Goal: Task Accomplishment & Management: Manage account settings

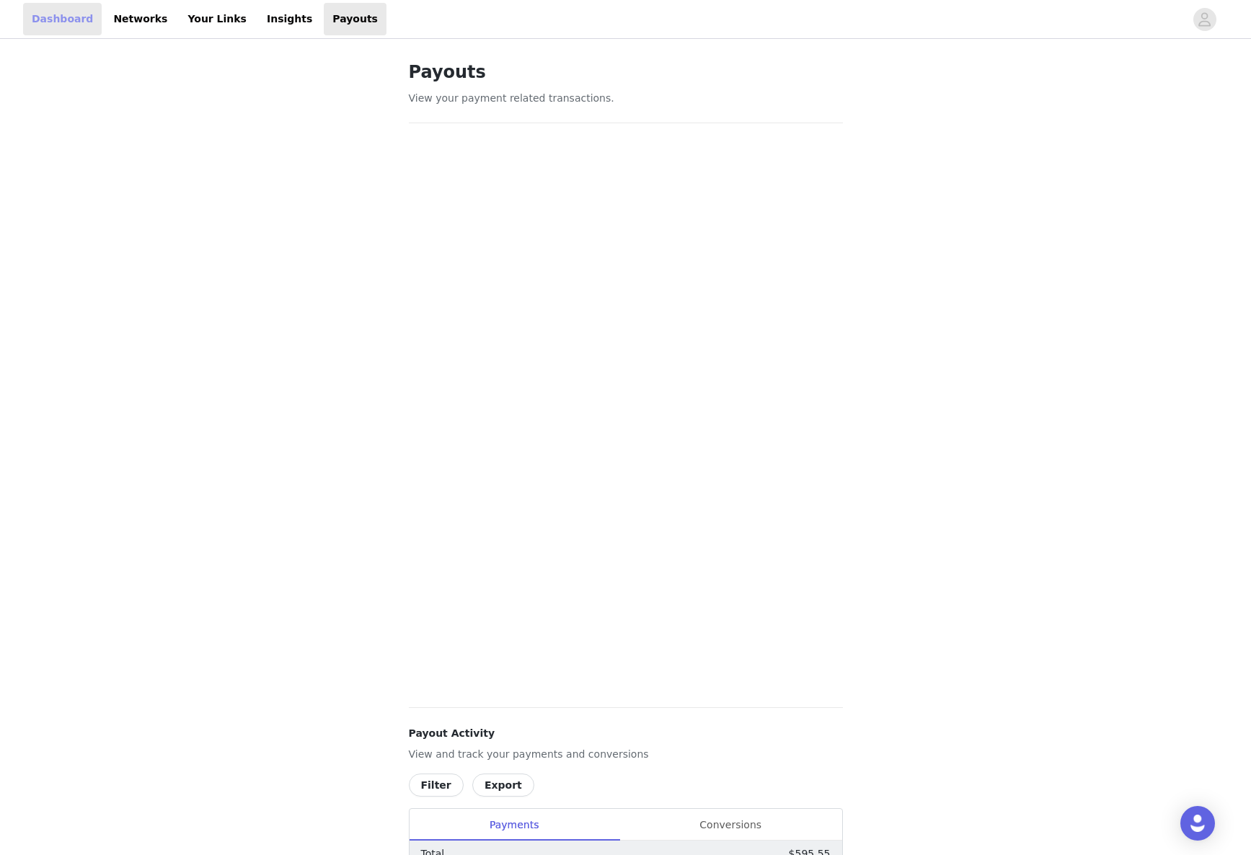
click at [68, 24] on link "Dashboard" at bounding box center [62, 19] width 79 height 32
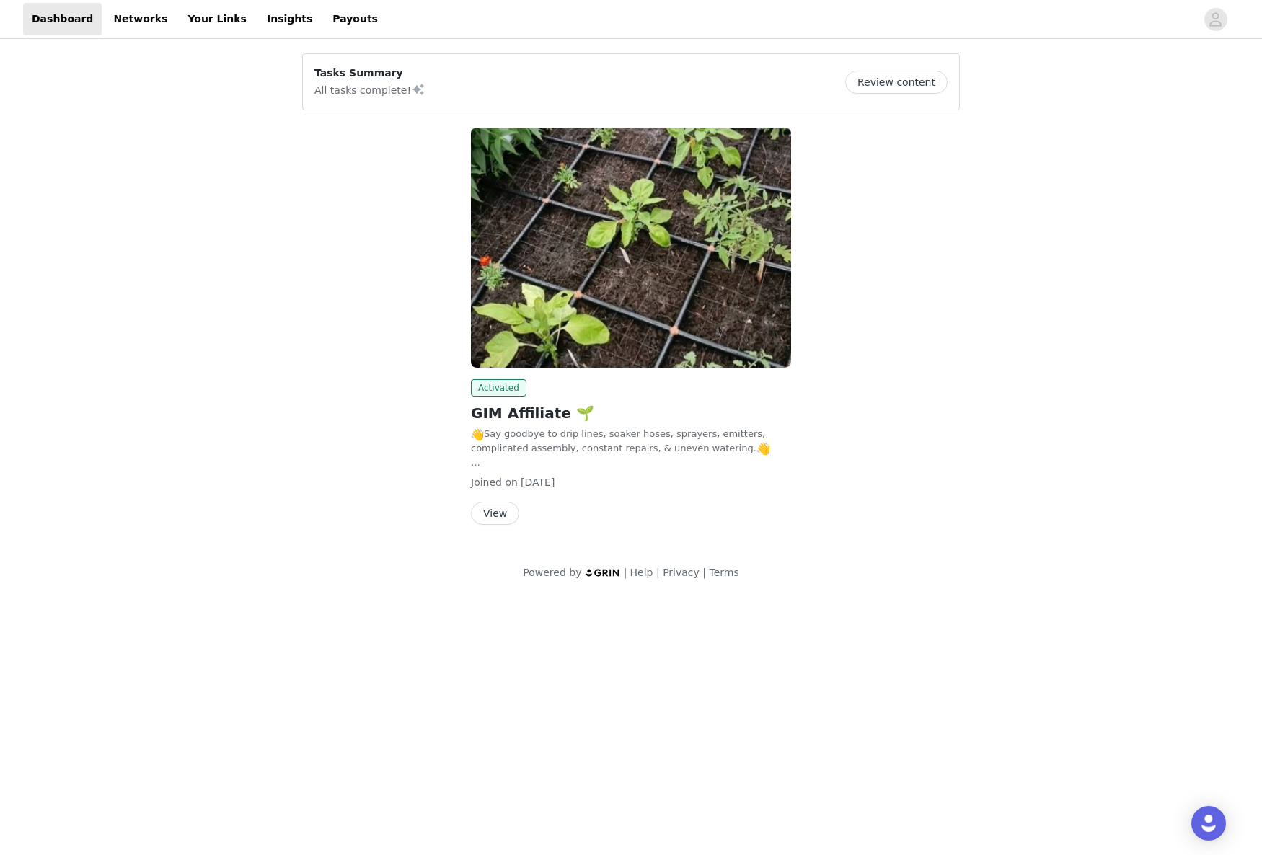
click at [494, 518] on button "View" at bounding box center [495, 513] width 48 height 23
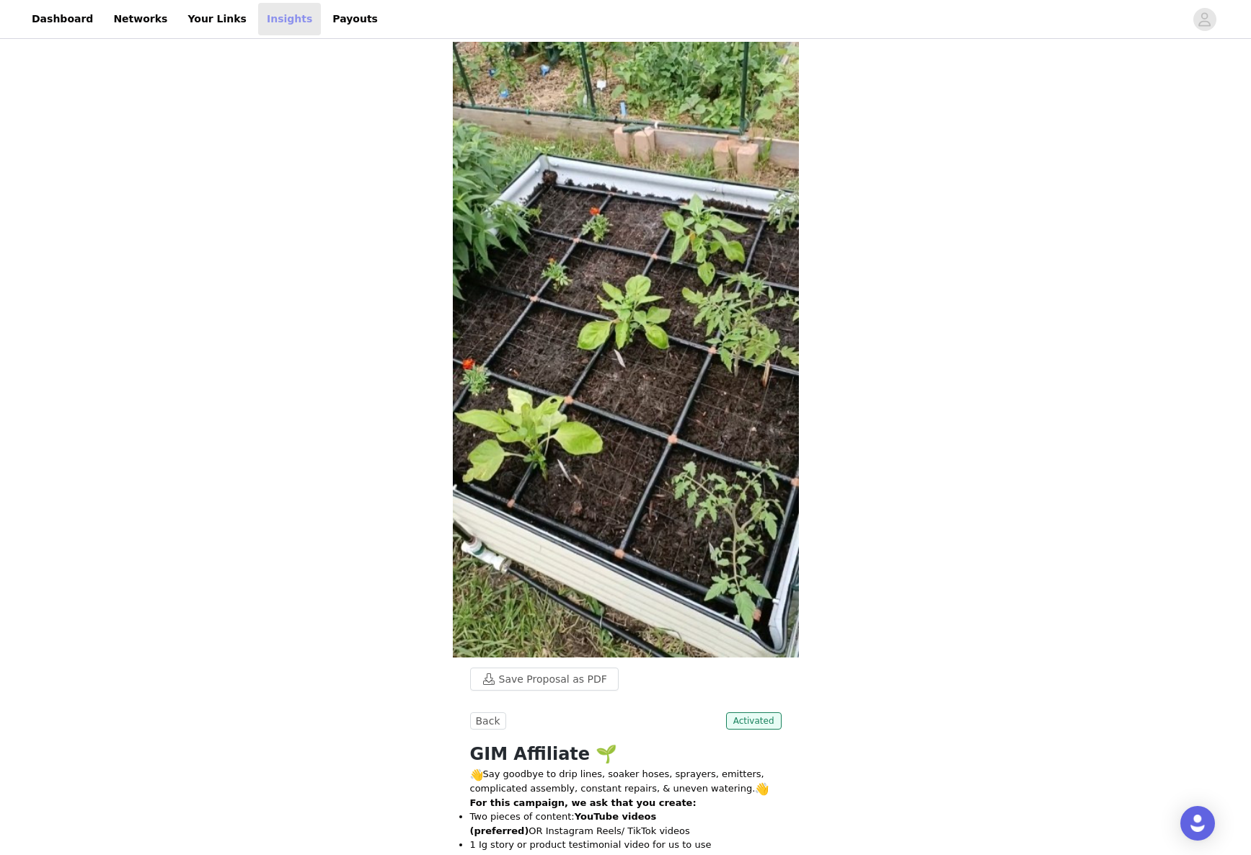
click at [262, 19] on link "Insights" at bounding box center [289, 19] width 63 height 32
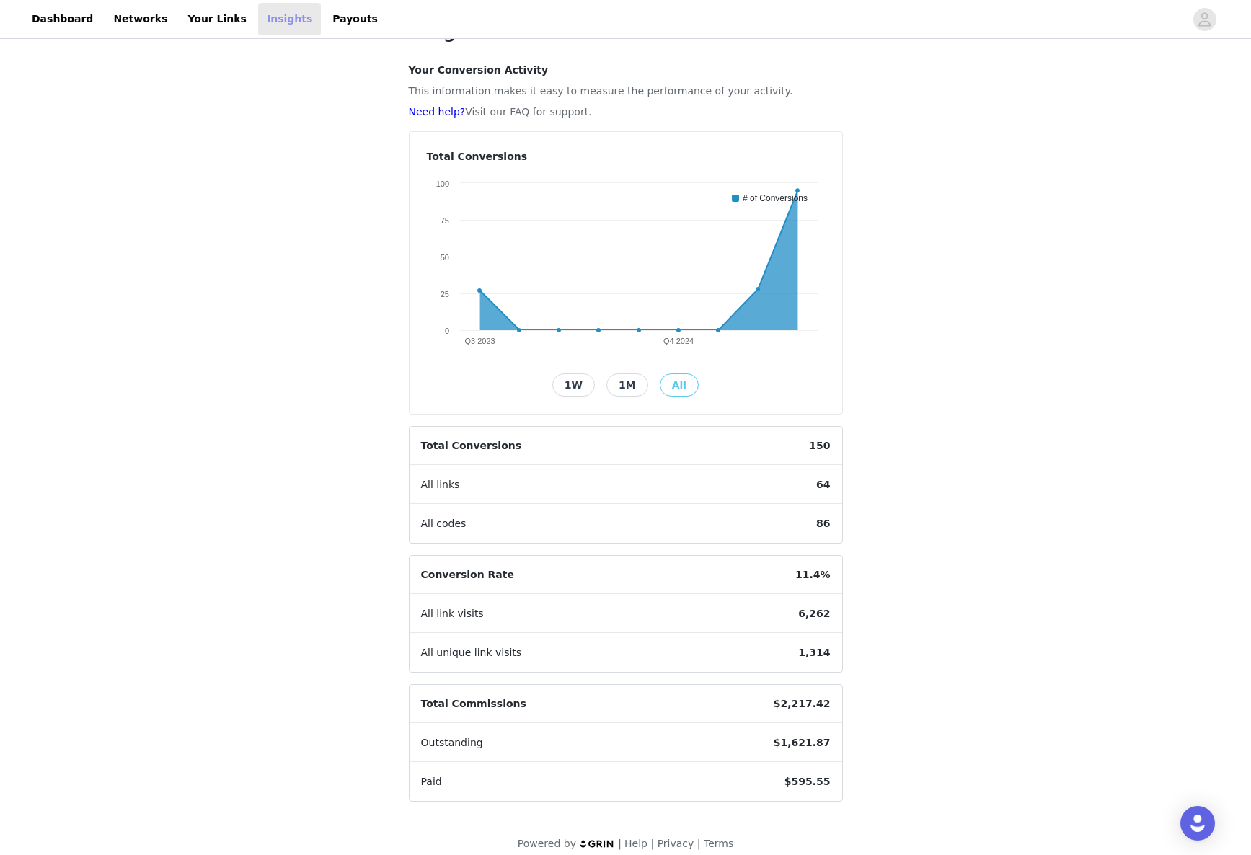
scroll to position [36, 0]
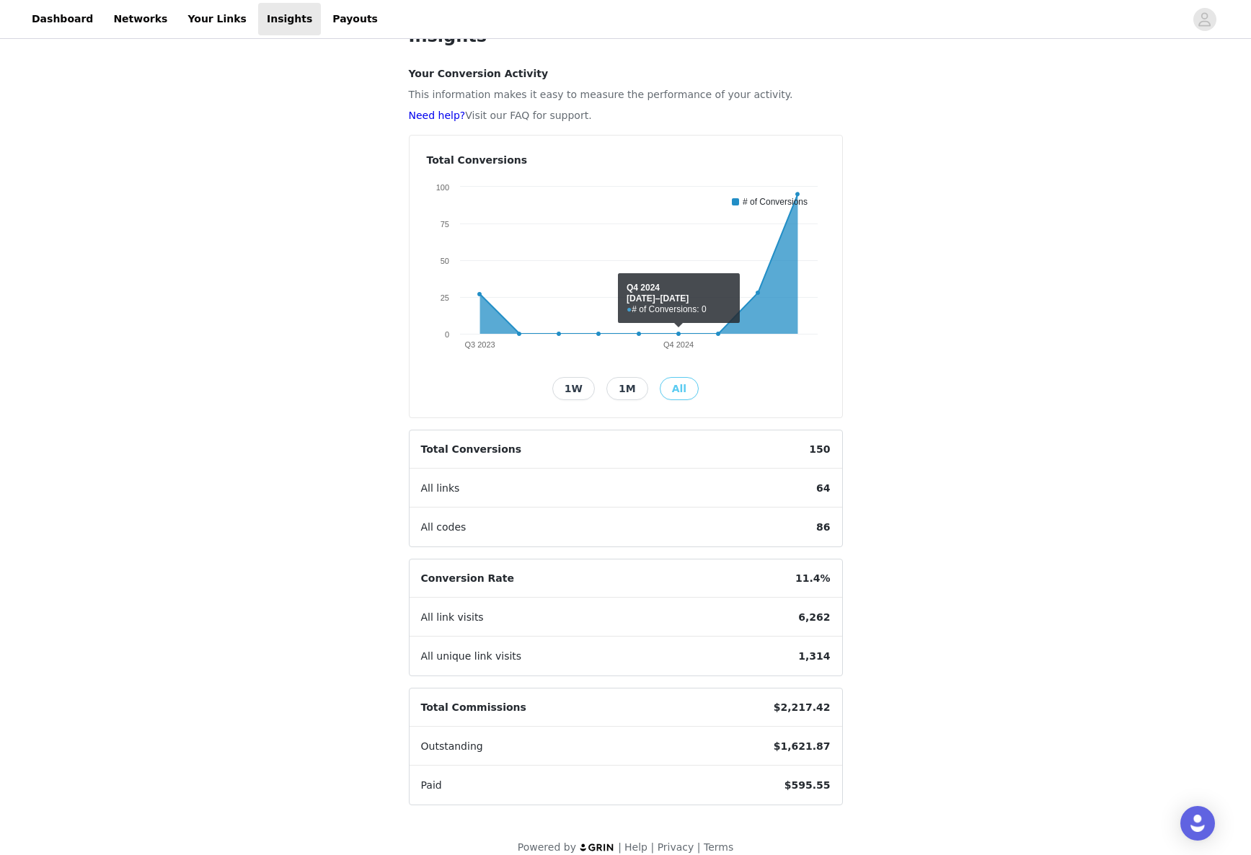
click at [565, 386] on button "1W" at bounding box center [573, 388] width 43 height 23
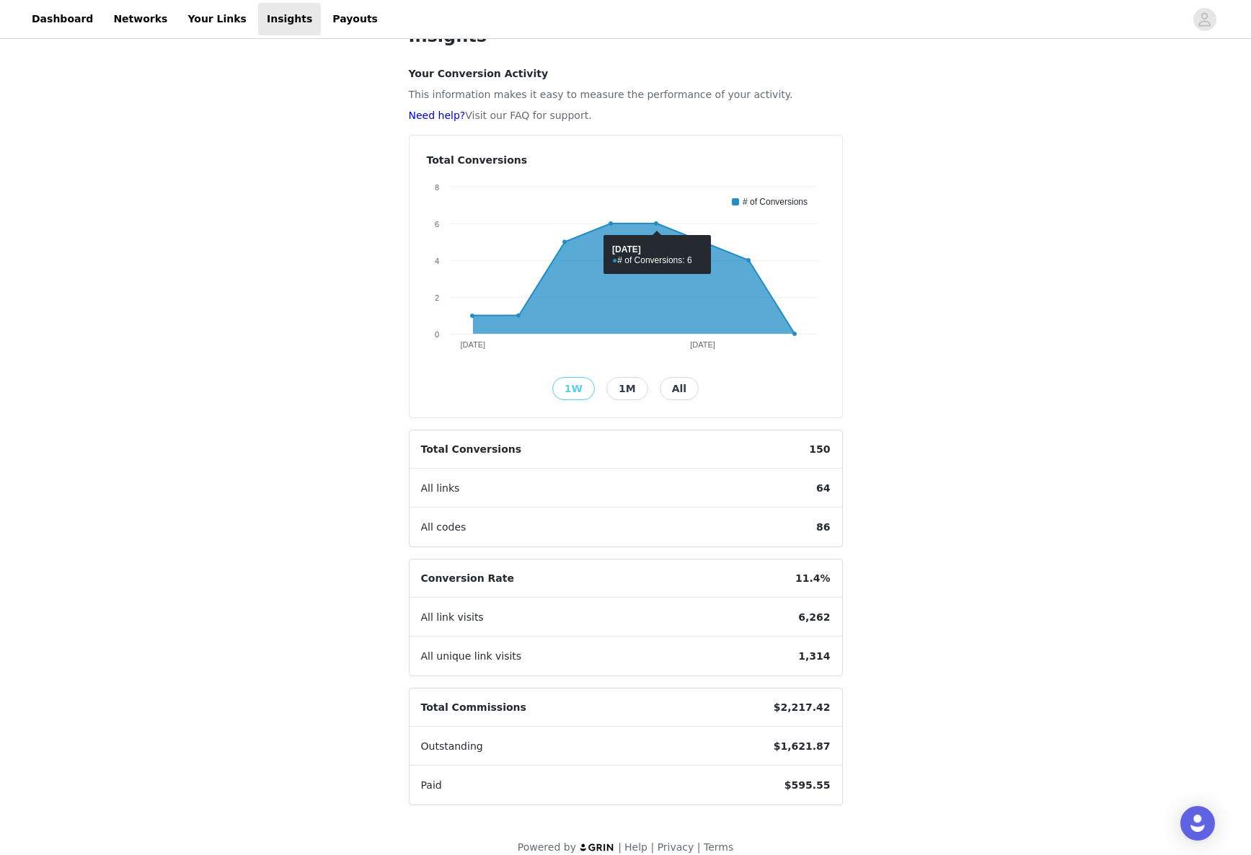
click at [629, 391] on button "1M" at bounding box center [627, 388] width 42 height 23
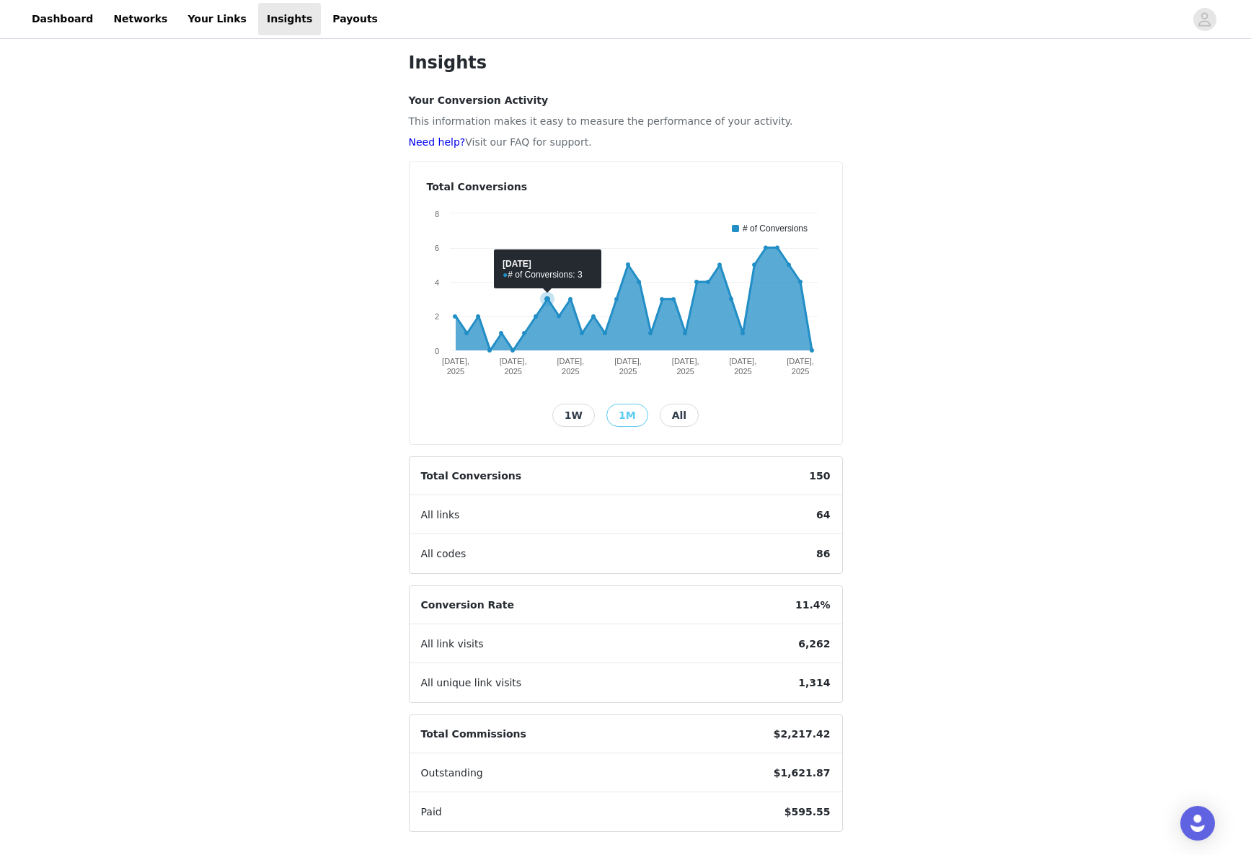
scroll to position [0, 0]
